Goal: Information Seeking & Learning: Learn about a topic

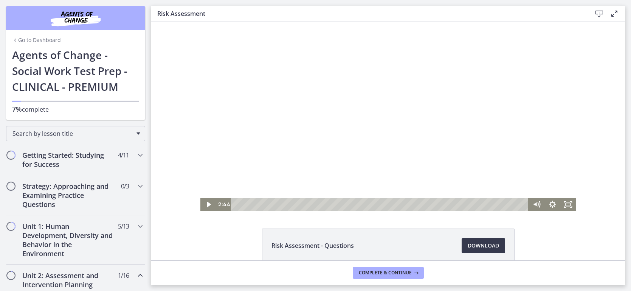
click at [289, 107] on div at bounding box center [388, 116] width 376 height 189
click at [569, 207] on icon "Fullscreen" at bounding box center [567, 204] width 15 height 13
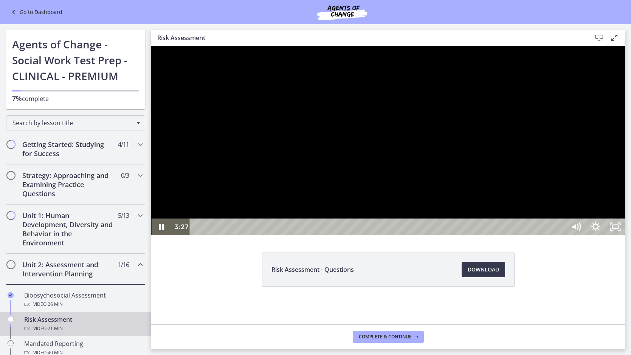
click at [592, 223] on div at bounding box center [387, 140] width 473 height 189
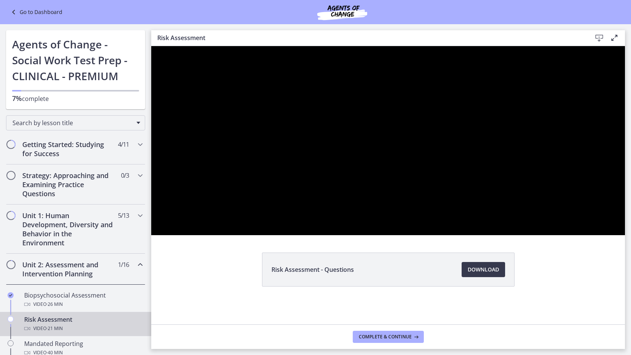
click button "Pause: cbe2b61t4o1cl02sic50.mp4" at bounding box center [151, 46] width 0 height 0
click button "Play Video: cbe2b61t4o1cl02sic50.mp4" at bounding box center [151, 46] width 0 height 0
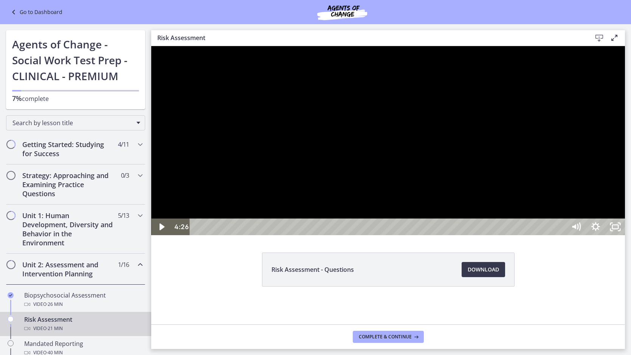
click button "Play Video: cbe2b61t4o1cl02sic50.mp4" at bounding box center [151, 46] width 0 height 0
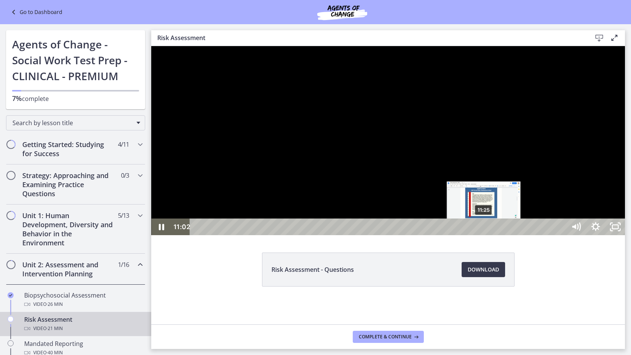
click at [484, 235] on div "11:25" at bounding box center [379, 226] width 364 height 17
click at [488, 235] on div "11:35" at bounding box center [379, 226] width 364 height 17
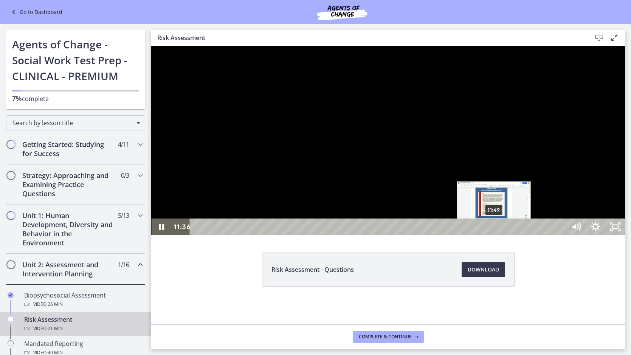
click at [496, 235] on div "11:49" at bounding box center [379, 226] width 364 height 17
click at [493, 230] on div "Playbar" at bounding box center [493, 227] width 6 height 6
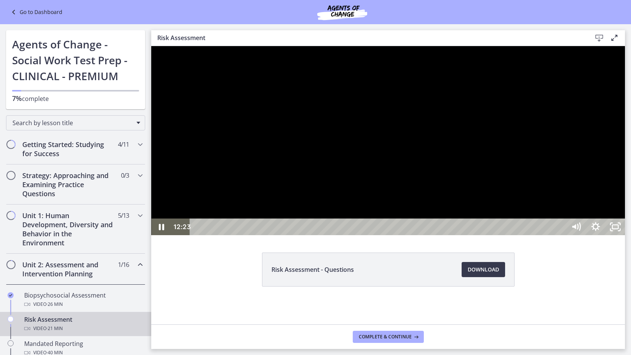
click at [624, 191] on div at bounding box center [387, 140] width 473 height 189
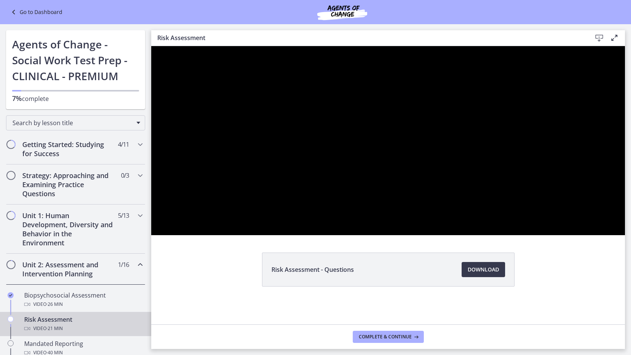
click at [624, 191] on div at bounding box center [387, 140] width 473 height 189
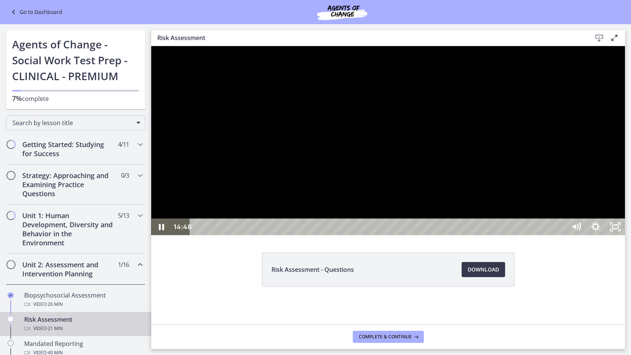
click at [556, 235] on div at bounding box center [387, 140] width 473 height 189
click at [624, 235] on icon "Unfullscreen" at bounding box center [615, 226] width 20 height 17
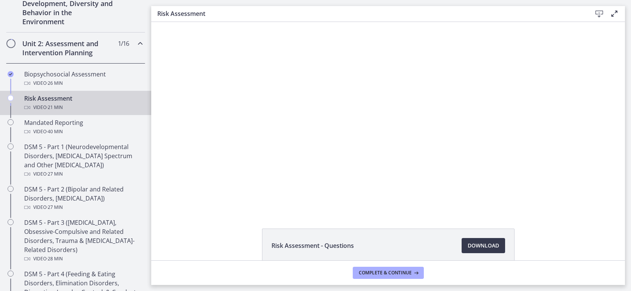
scroll to position [233, 0]
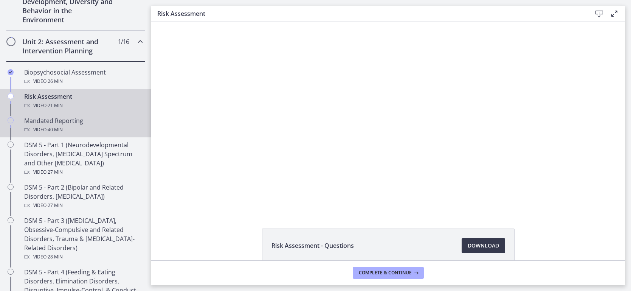
click at [80, 125] on div "Video · 40 min" at bounding box center [83, 129] width 118 height 9
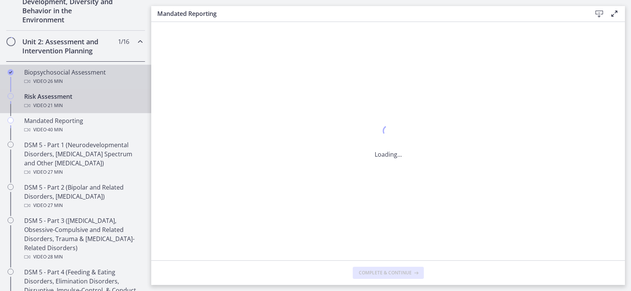
click at [68, 65] on link "Biopsychosocial Assessment Video · 26 min" at bounding box center [75, 77] width 151 height 24
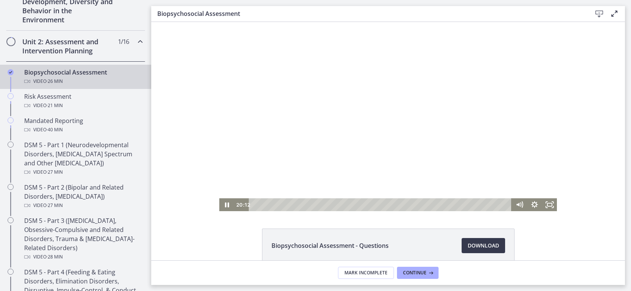
scroll to position [15, 0]
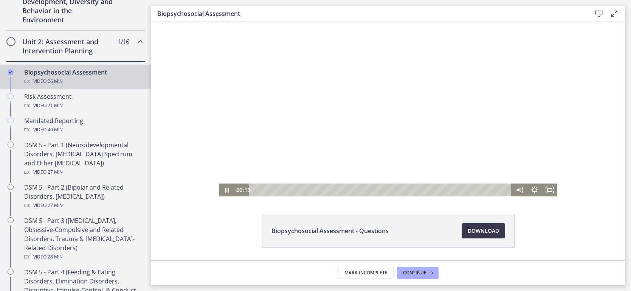
click at [312, 119] on div at bounding box center [388, 101] width 338 height 189
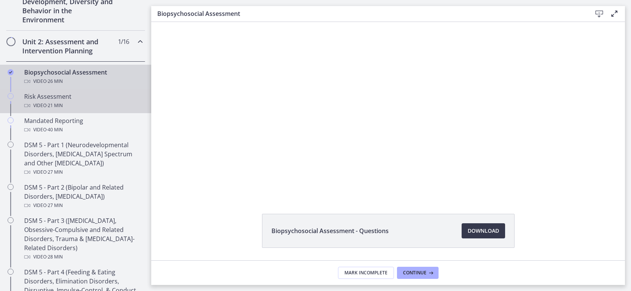
click at [98, 104] on div "Video · 21 min" at bounding box center [83, 105] width 118 height 9
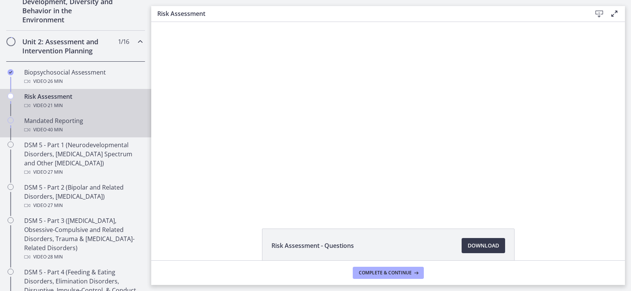
click at [97, 119] on div "Mandated Reporting Video · 40 min" at bounding box center [83, 125] width 118 height 18
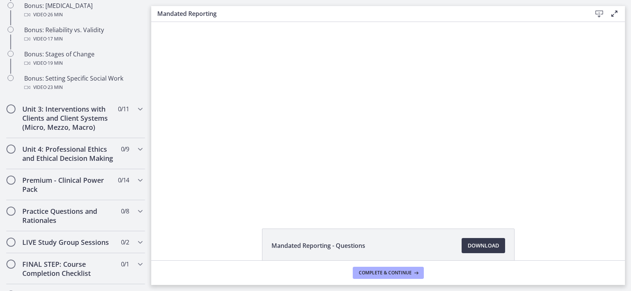
scroll to position [686, 0]
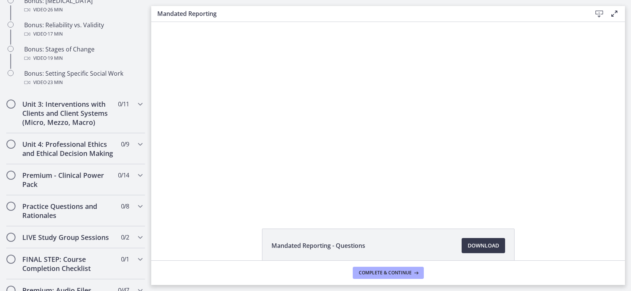
click at [168, 185] on div "Click for sound @keyframes VOLUME_SMALL_WAVE_FLASH { 0% { opacity: 0; } 33% { o…" at bounding box center [387, 116] width 473 height 189
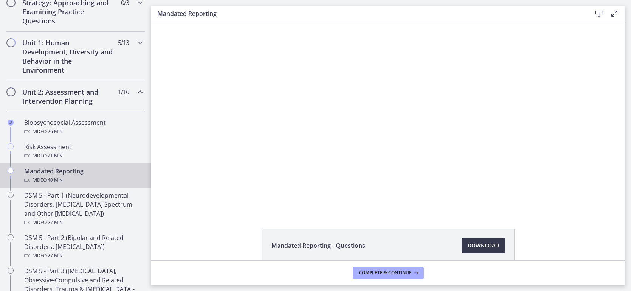
scroll to position [175, 0]
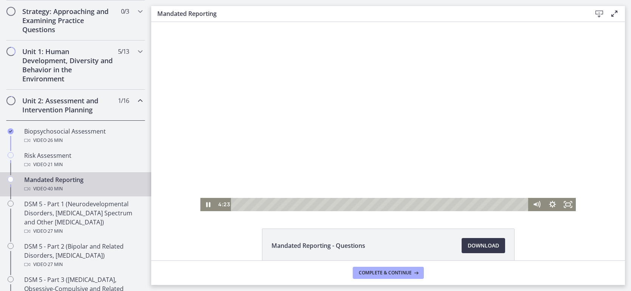
click at [298, 36] on div at bounding box center [388, 116] width 376 height 189
